Goal: Task Accomplishment & Management: Manage account settings

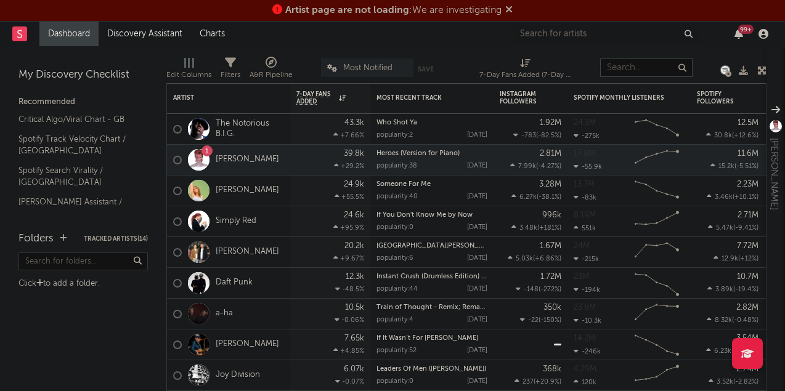
click at [629, 68] on input "text" at bounding box center [647, 68] width 92 height 18
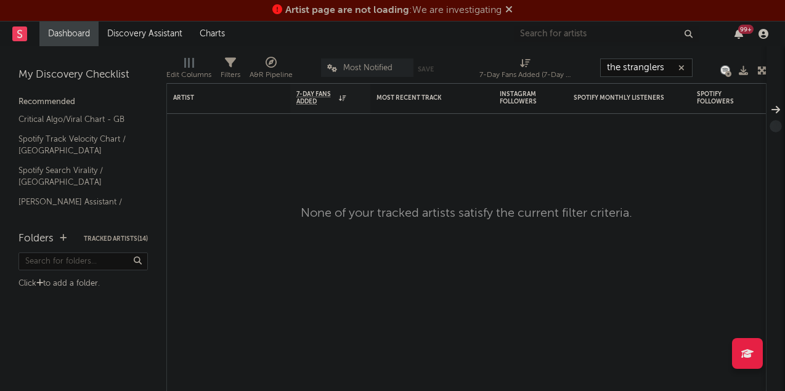
type input "the stranglers"
click at [545, 31] on input "text" at bounding box center [606, 34] width 185 height 15
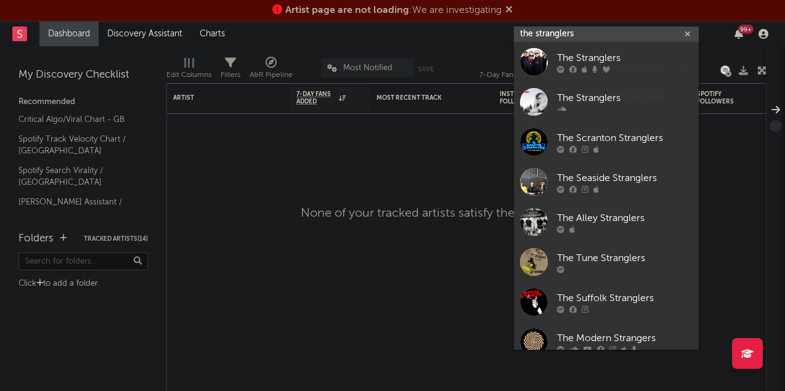
type input "the stranglers"
click at [575, 66] on icon at bounding box center [573, 69] width 7 height 7
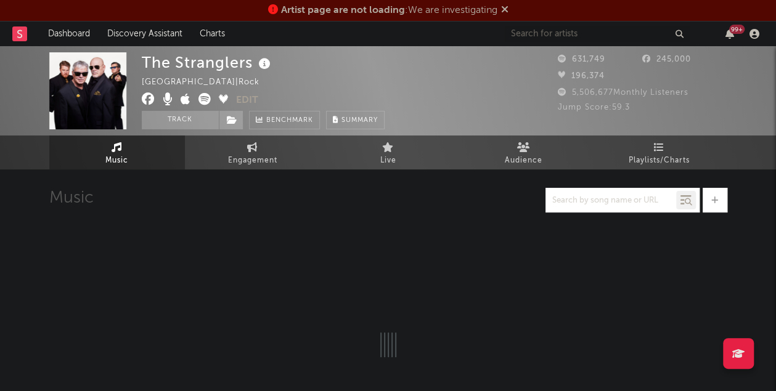
select select "6m"
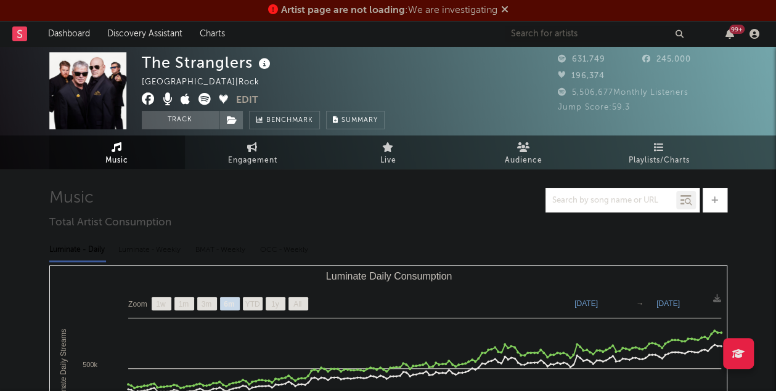
click at [647, 154] on span "Playlists/Charts" at bounding box center [659, 161] width 61 height 15
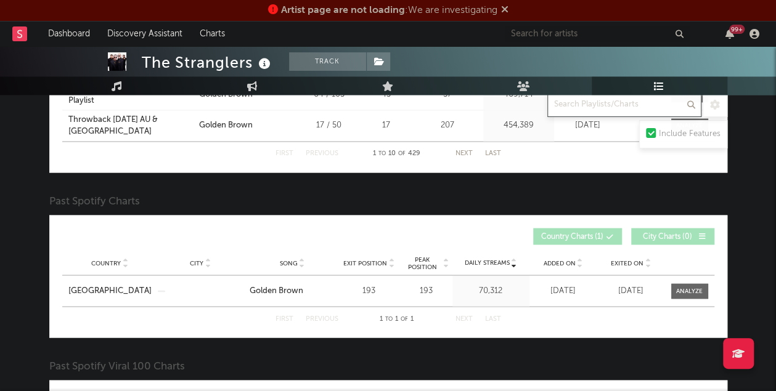
scroll to position [993, 0]
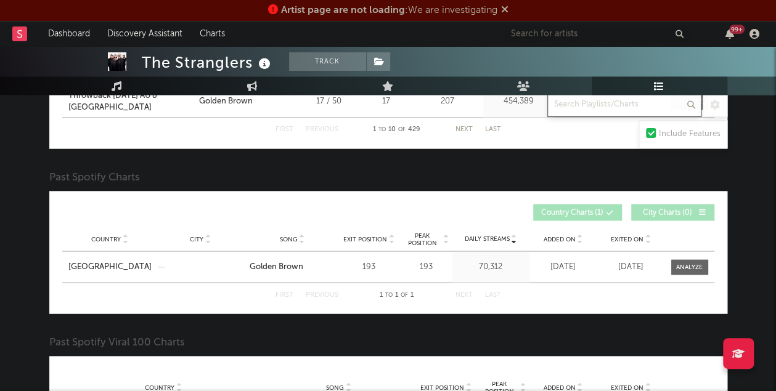
click at [679, 269] on span at bounding box center [689, 267] width 37 height 15
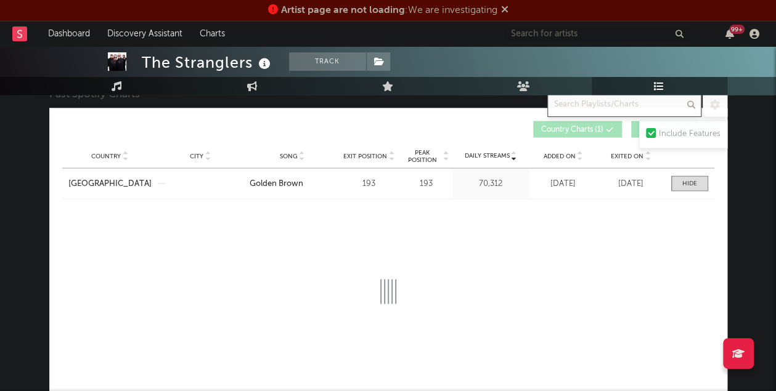
scroll to position [1078, 0]
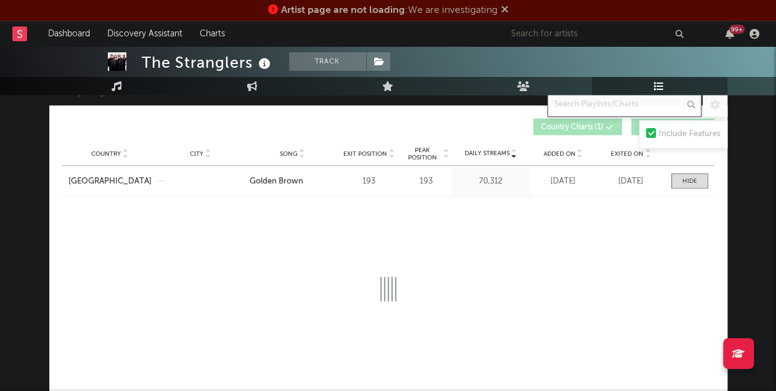
select select "1w"
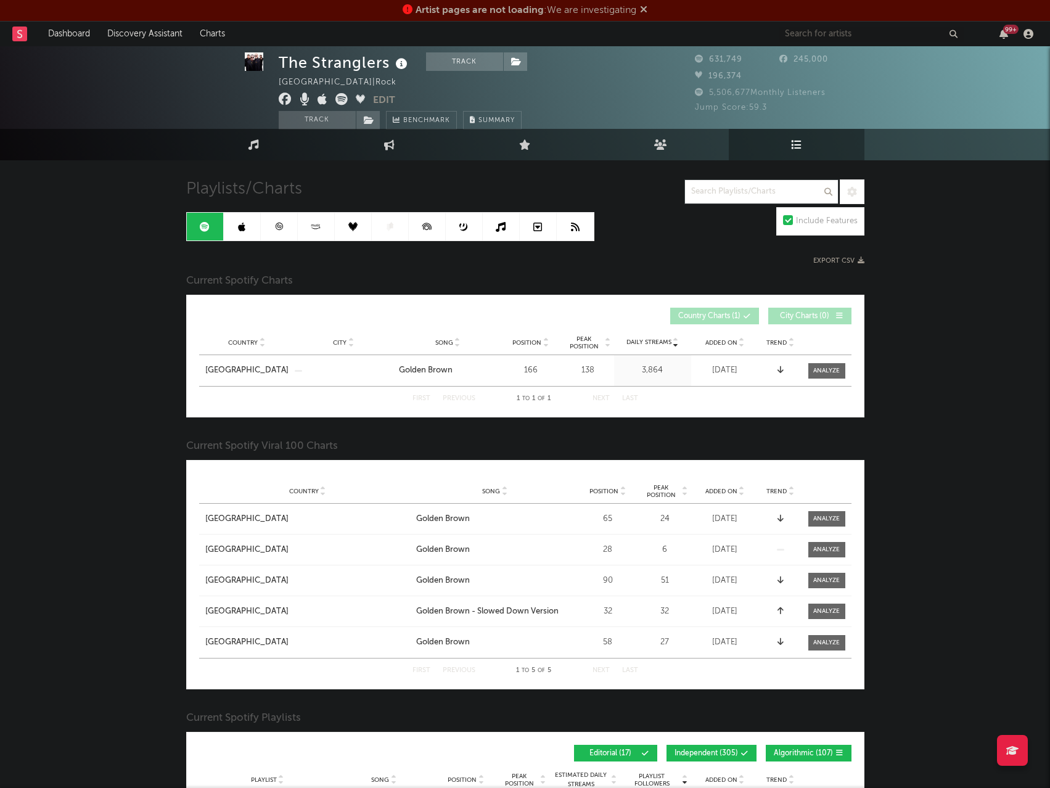
scroll to position [0, 0]
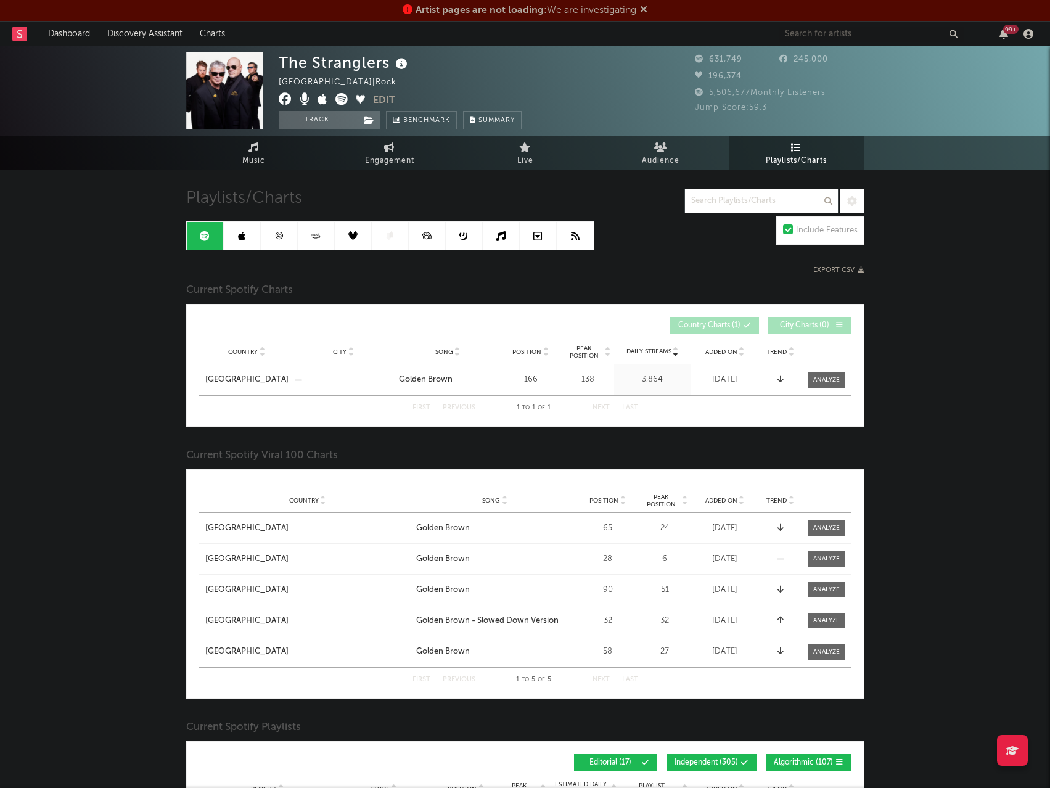
click at [684, 150] on link "Audience" at bounding box center [661, 153] width 136 height 34
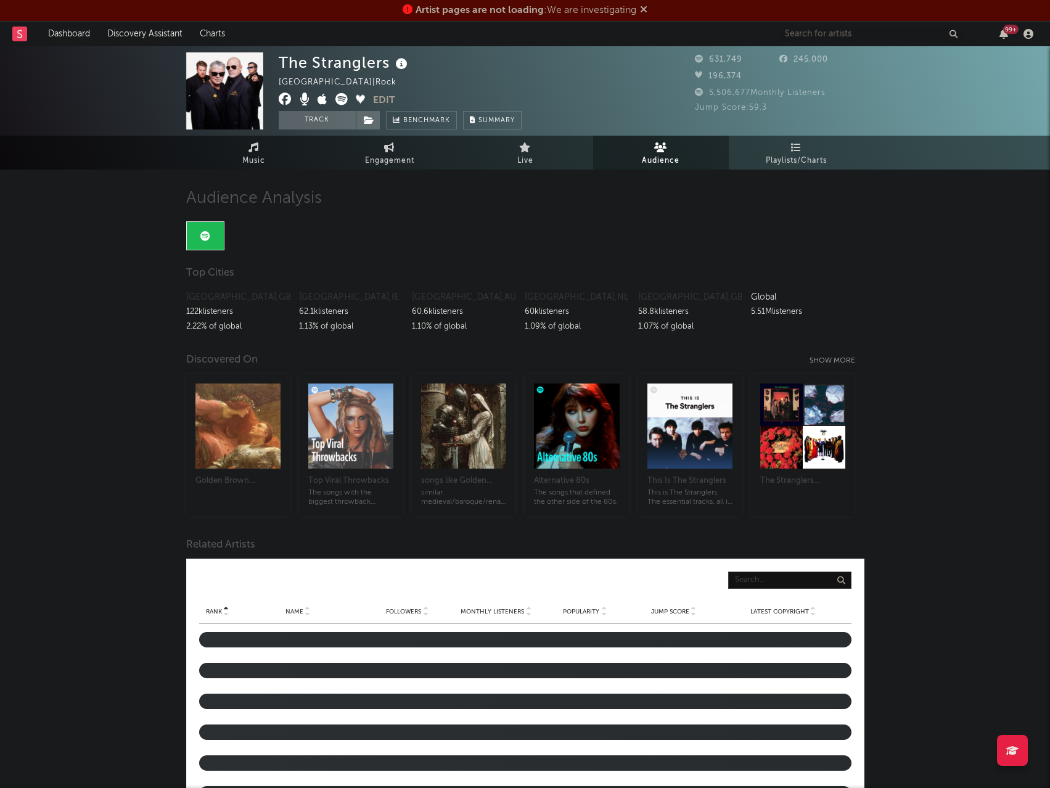
click at [372, 154] on span "Engagement" at bounding box center [389, 161] width 49 height 15
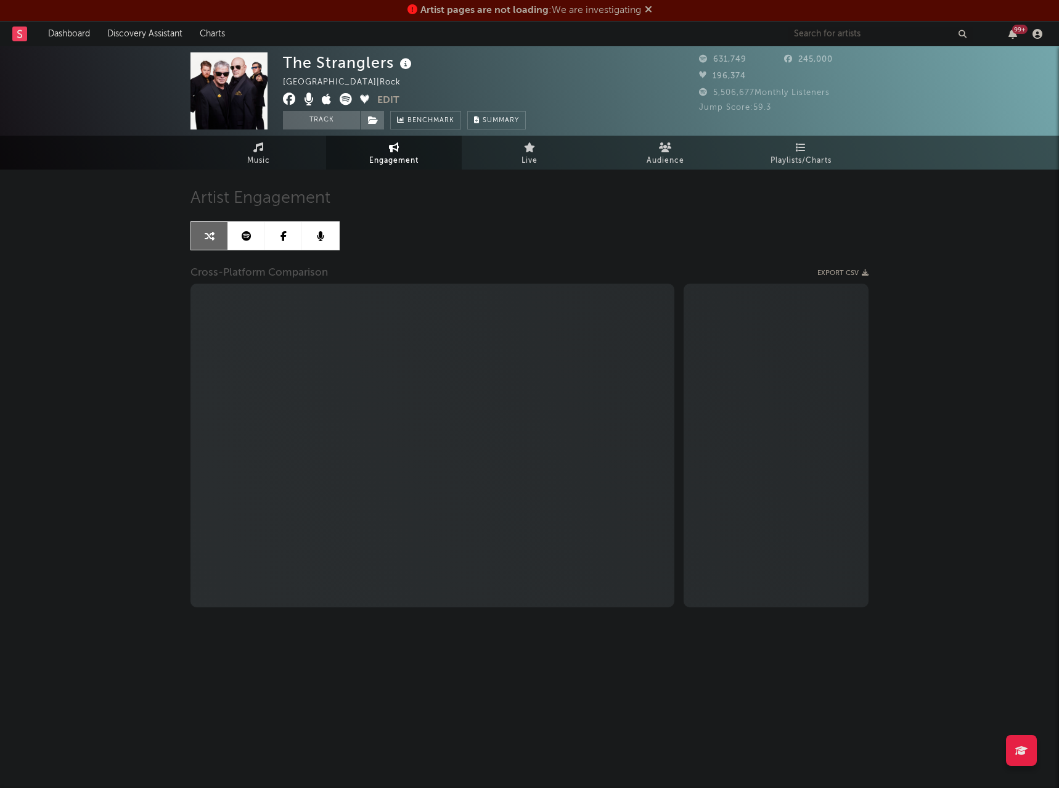
select select "1w"
click at [382, 100] on button "Edit" at bounding box center [388, 100] width 22 height 15
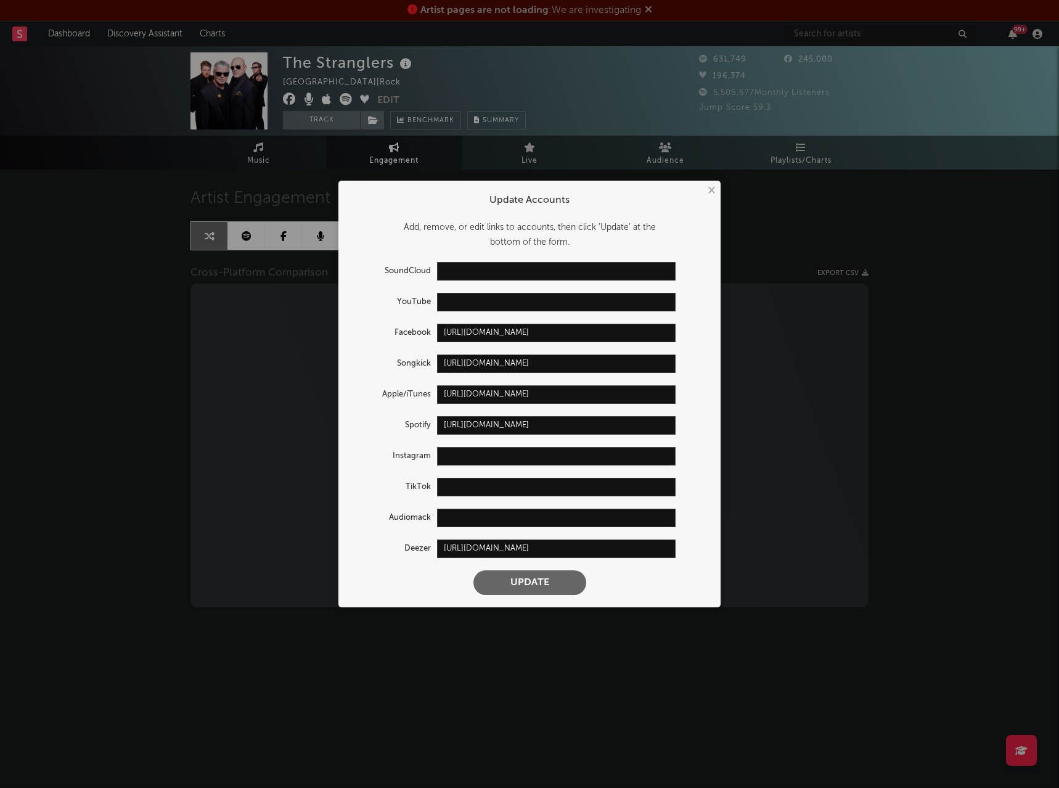
click at [468, 391] on input "text" at bounding box center [556, 456] width 239 height 18
paste input "[URL][DOMAIN_NAME]"
type input "[URL][DOMAIN_NAME]"
click at [465, 293] on input "text" at bounding box center [556, 302] width 239 height 18
paste input "[URL][DOMAIN_NAME]"
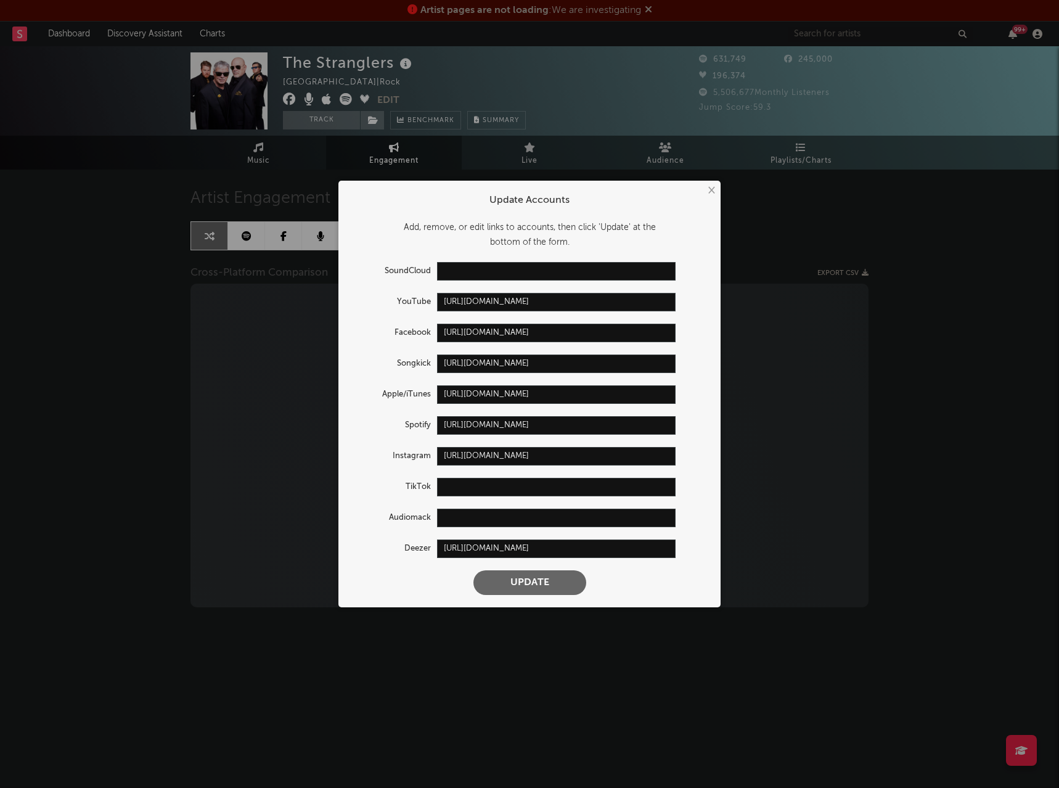
type input "[URL][DOMAIN_NAME]"
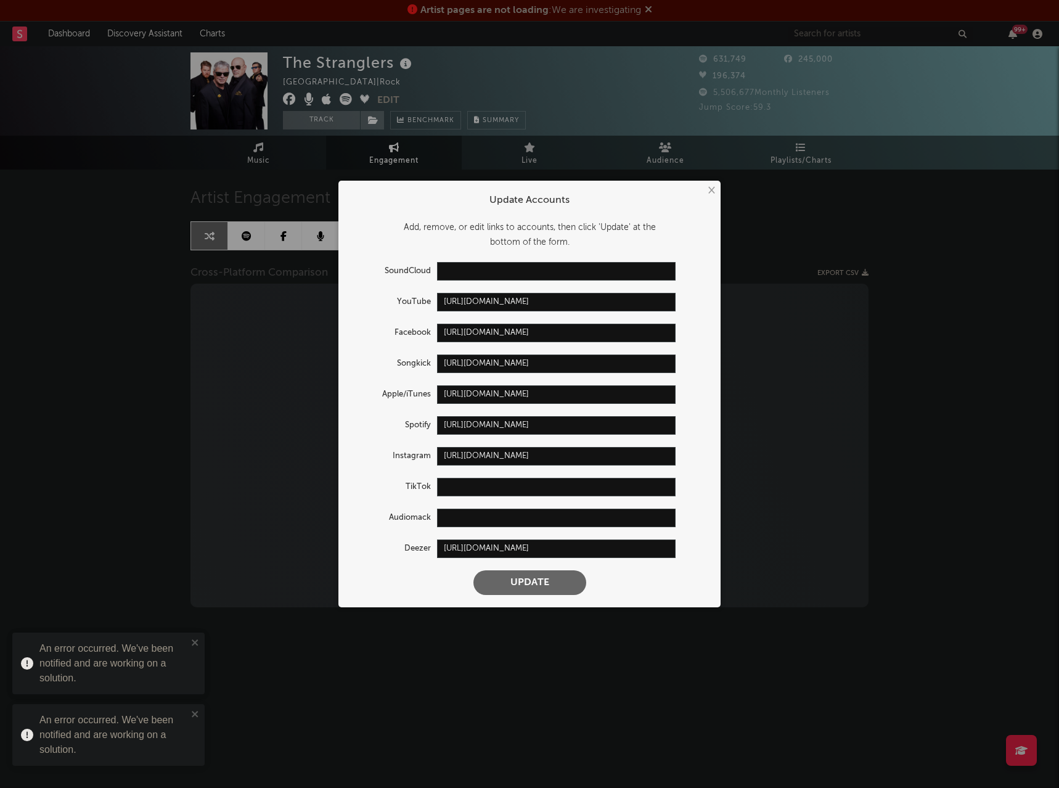
click at [469, 391] on input "text" at bounding box center [556, 487] width 239 height 18
paste input "[URL][DOMAIN_NAME]"
type input "[URL][DOMAIN_NAME]"
click at [536, 391] on button "Update" at bounding box center [529, 582] width 113 height 25
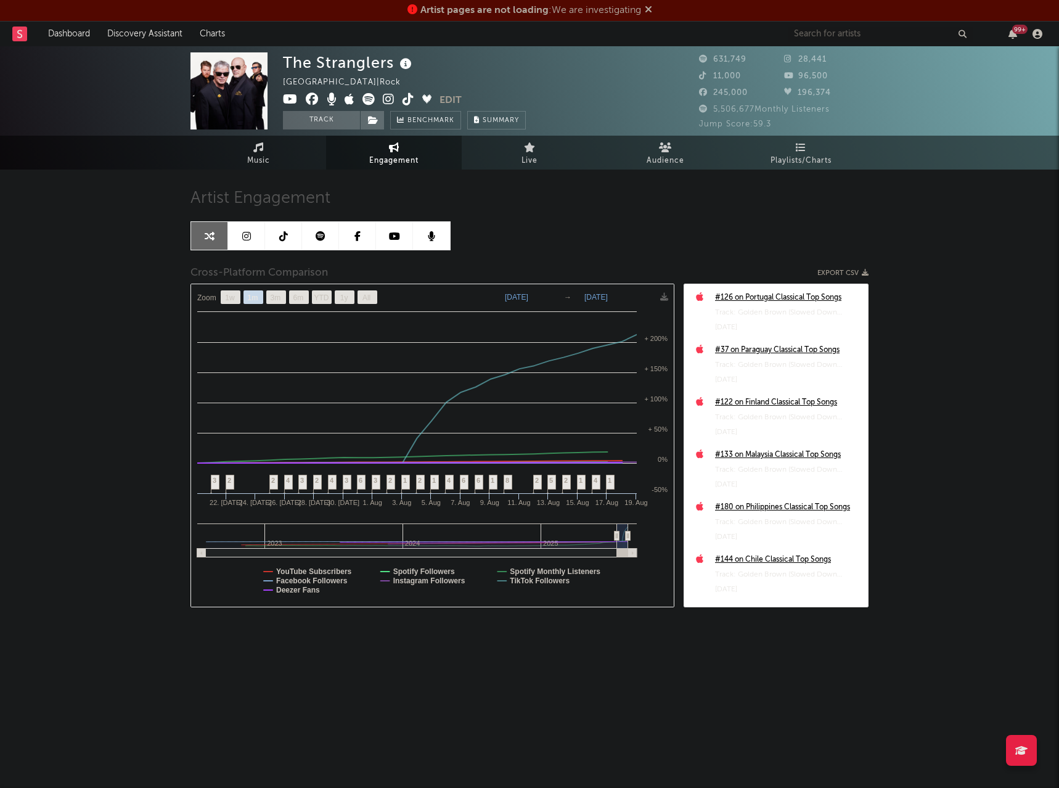
select select "1m"
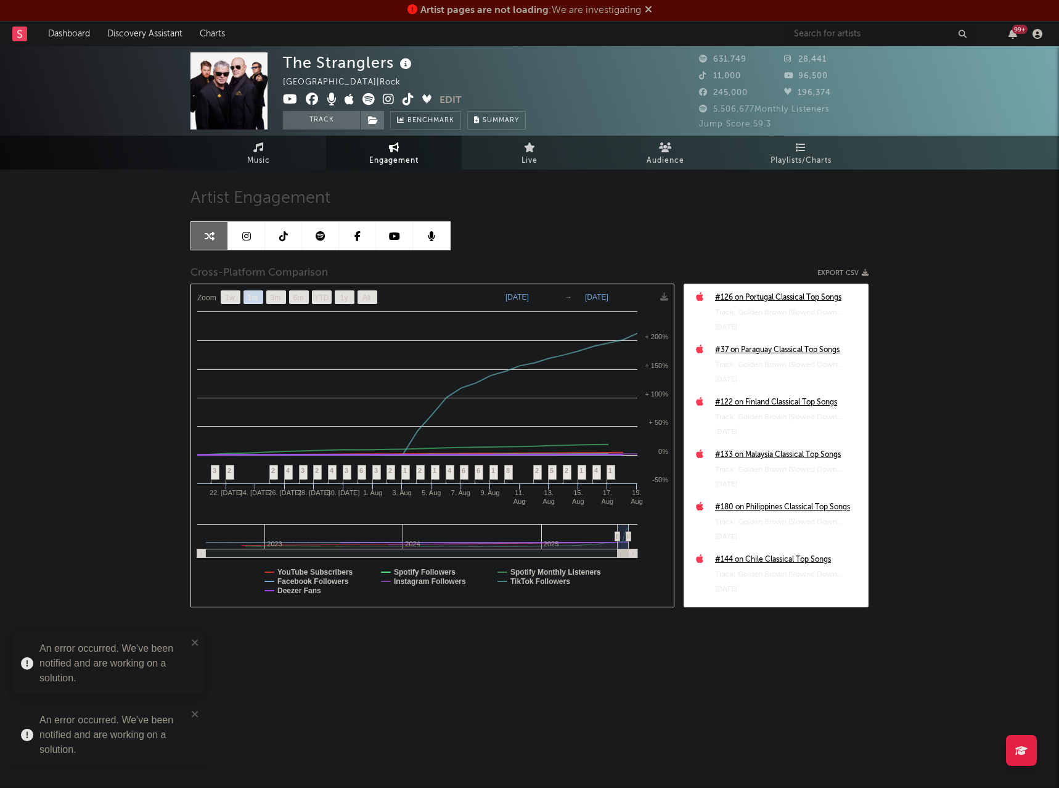
select select "1m"
